Goal: Check status: Check status

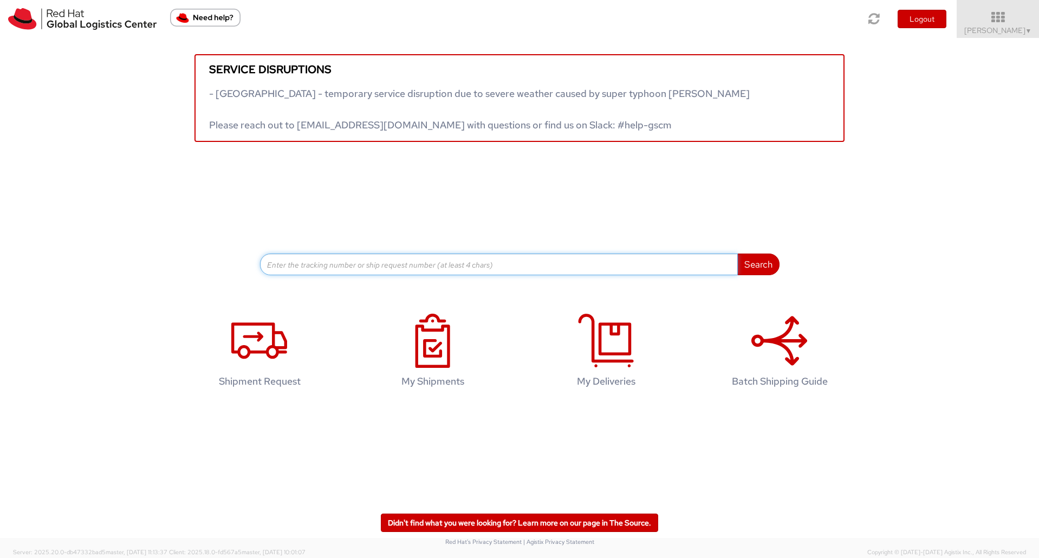
click at [463, 265] on input at bounding box center [499, 265] width 478 height 22
paste input "56978159"
type input "56978159"
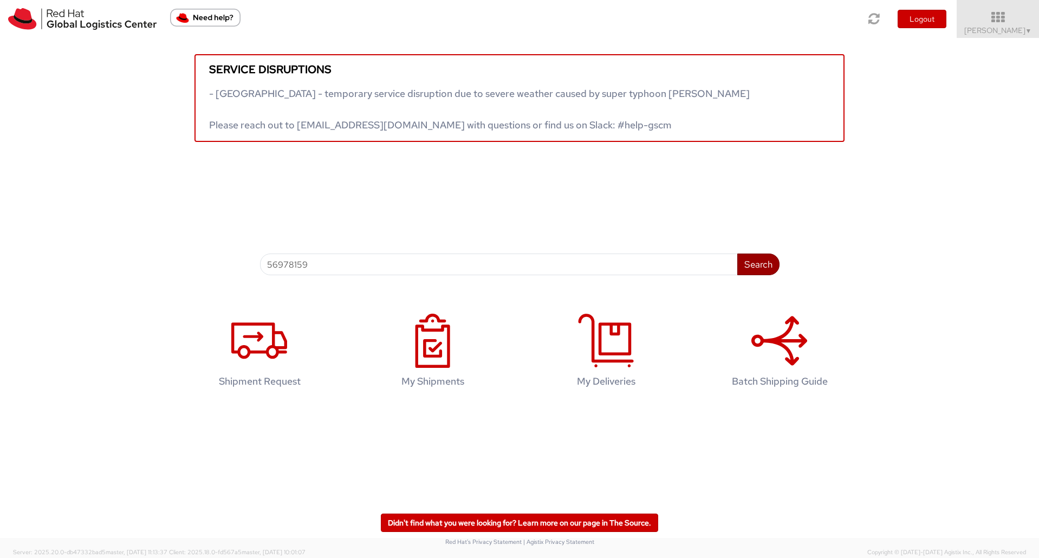
click at [762, 263] on button "Search" at bounding box center [758, 265] width 42 height 22
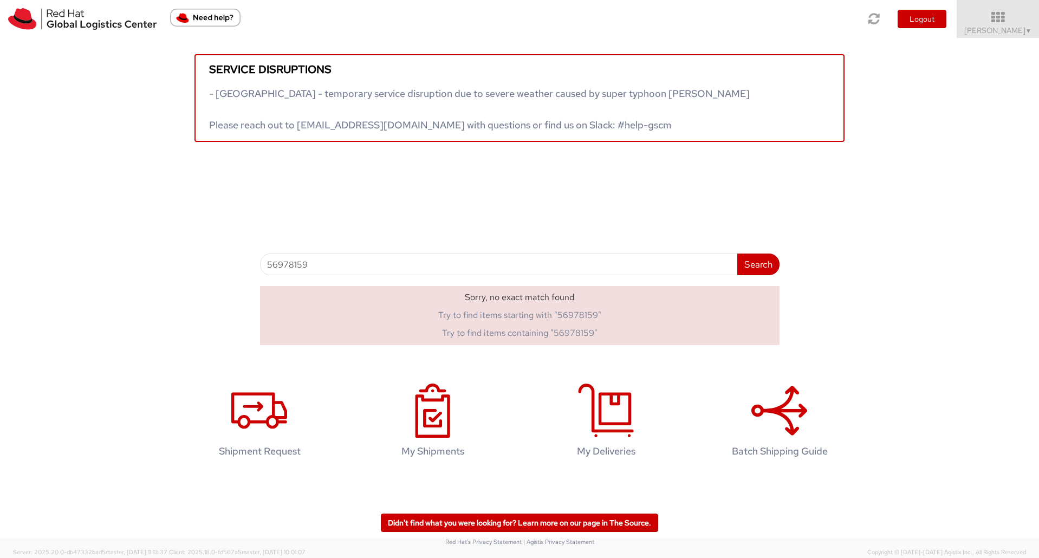
click at [217, 18] on img "Need help?" at bounding box center [205, 18] width 70 height 18
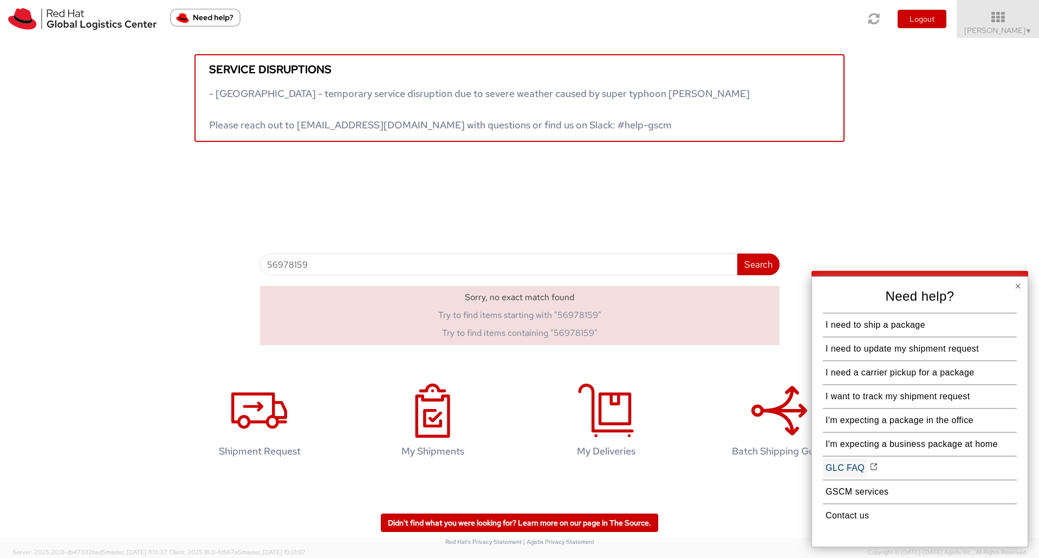
click at [848, 469] on button "GLC FAQ" at bounding box center [845, 468] width 44 height 20
